Goal: Information Seeking & Learning: Learn about a topic

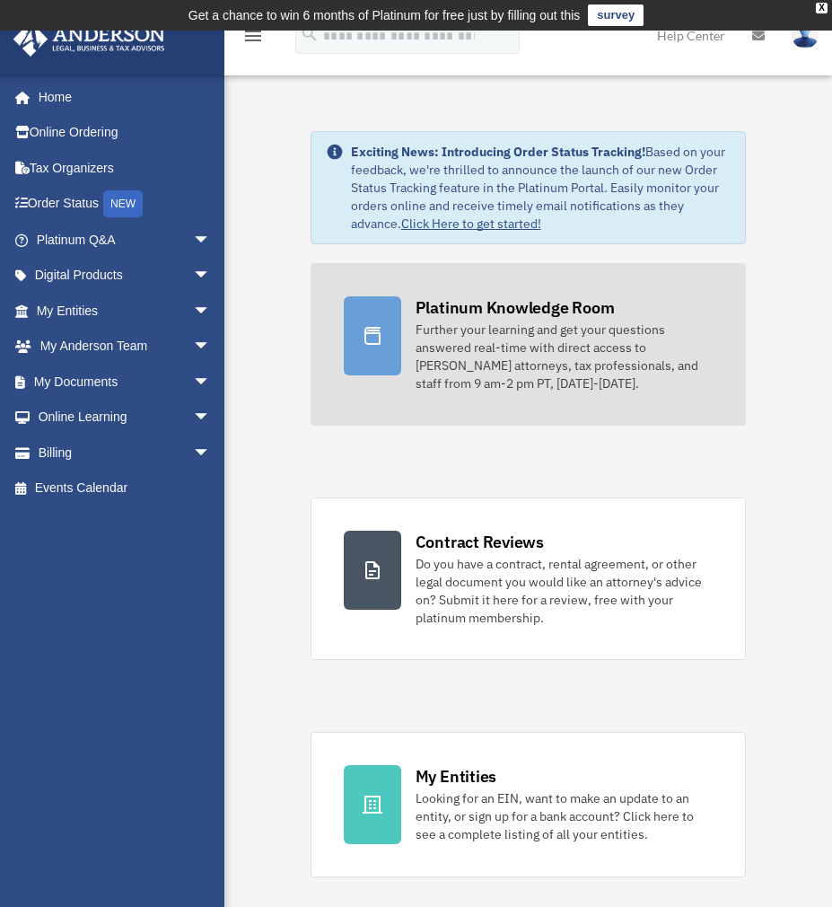
click at [478, 308] on div "Platinum Knowledge Room" at bounding box center [515, 307] width 199 height 22
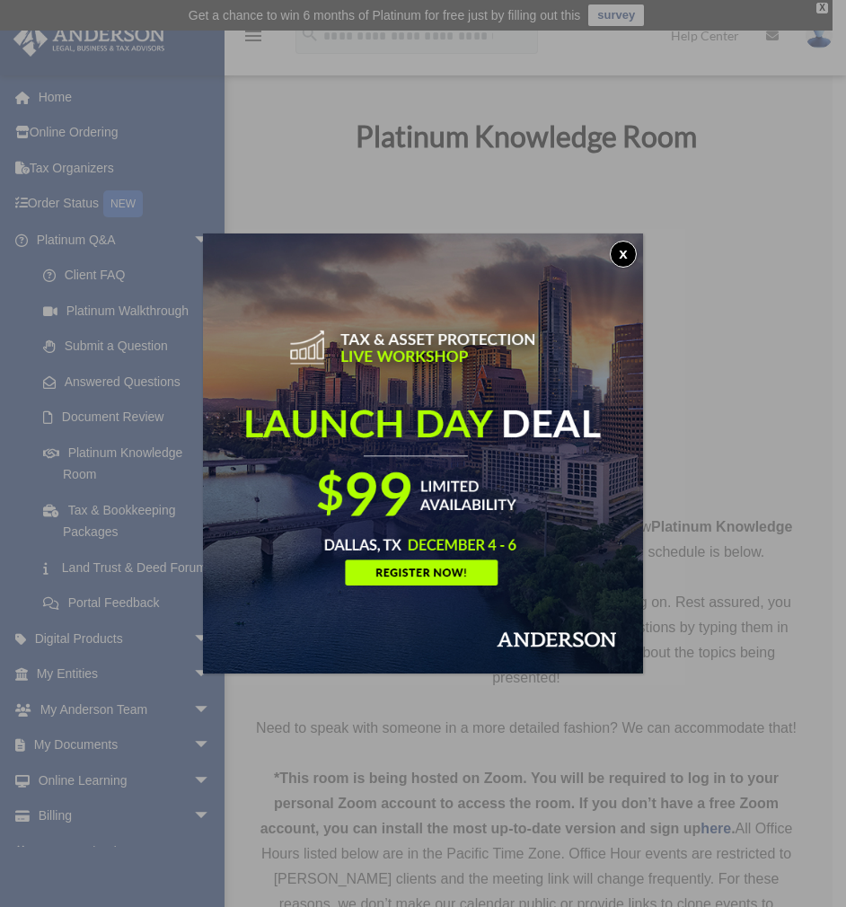
click at [621, 257] on button "x" at bounding box center [623, 254] width 27 height 27
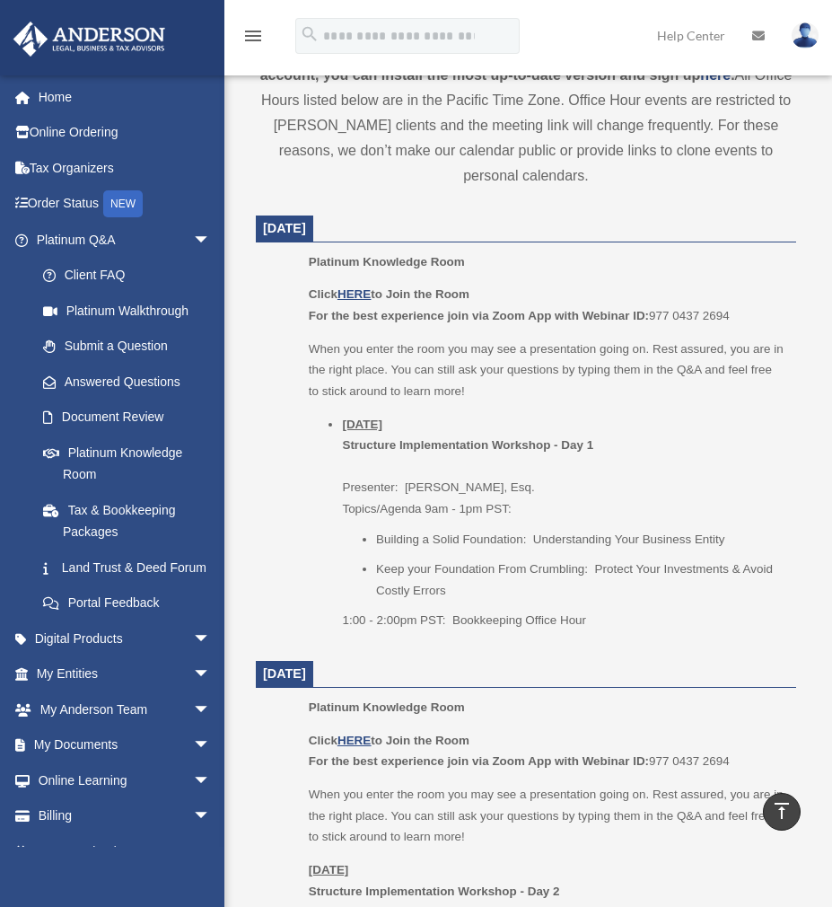
scroll to position [718, 0]
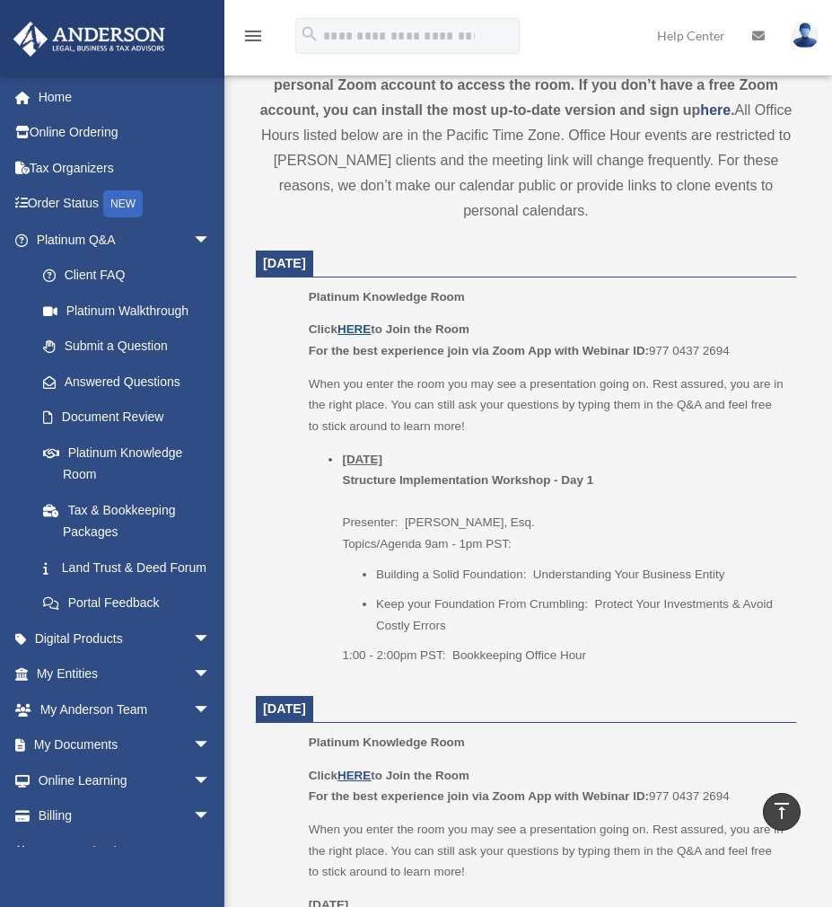
click at [364, 333] on u "HERE" at bounding box center [354, 328] width 33 height 13
